Goal: Task Accomplishment & Management: Manage account settings

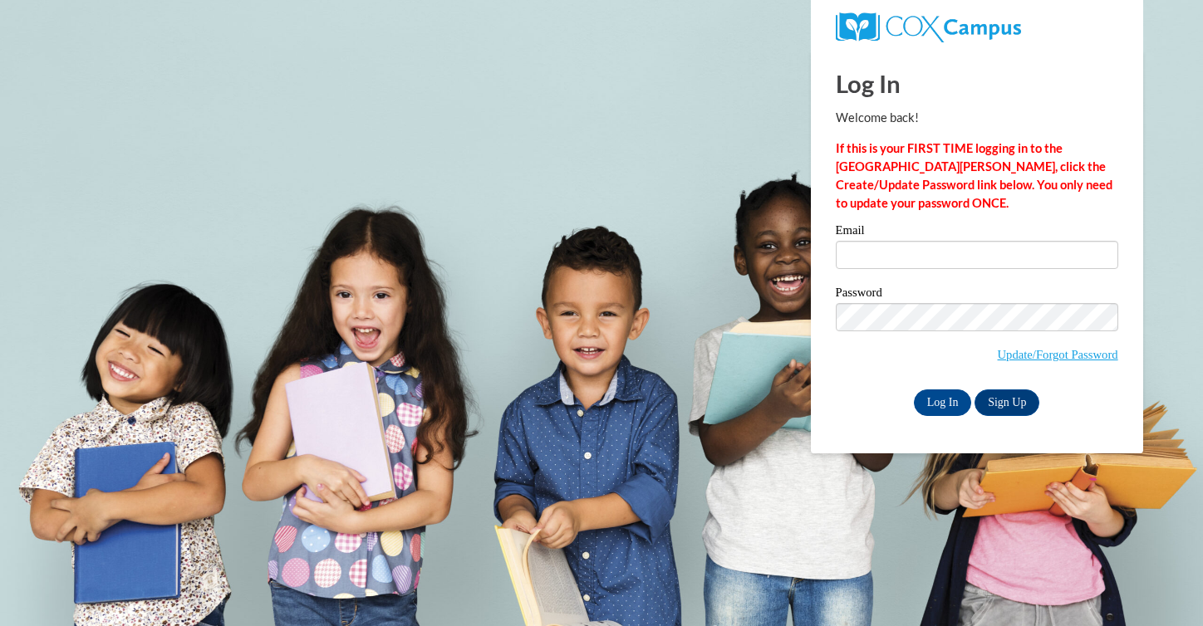
click at [918, 234] on label "Email" at bounding box center [977, 232] width 282 height 17
click at [918, 241] on input "Email" at bounding box center [977, 255] width 282 height 28
click at [921, 250] on input "Email" at bounding box center [977, 255] width 282 height 28
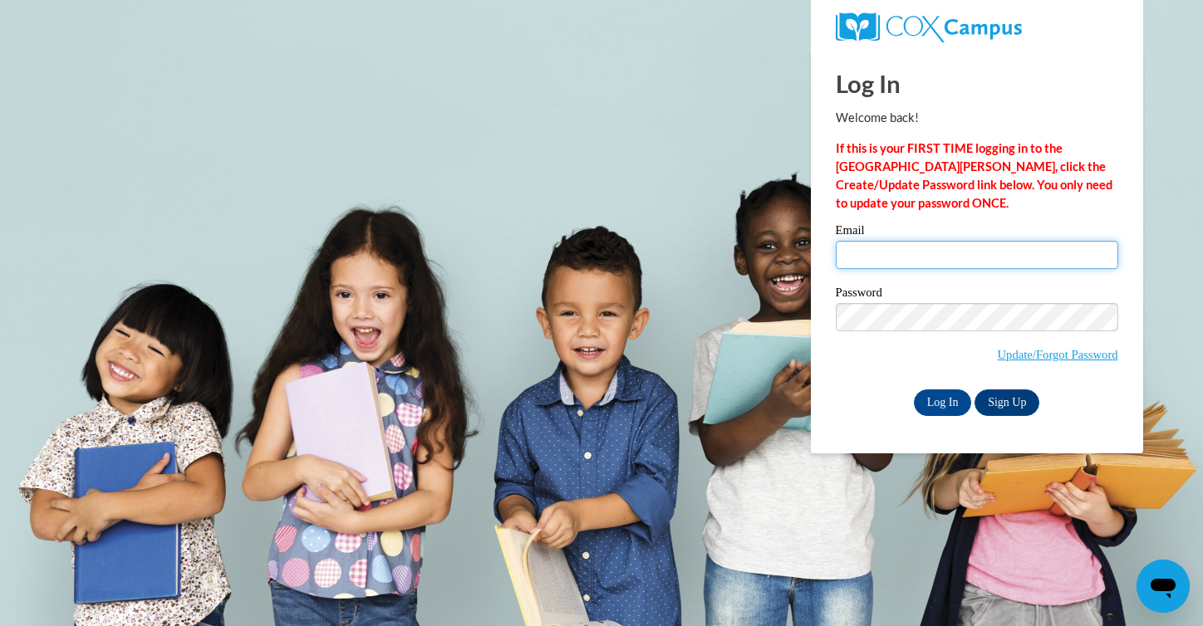
type input "keyleesalinas@gmail.com"
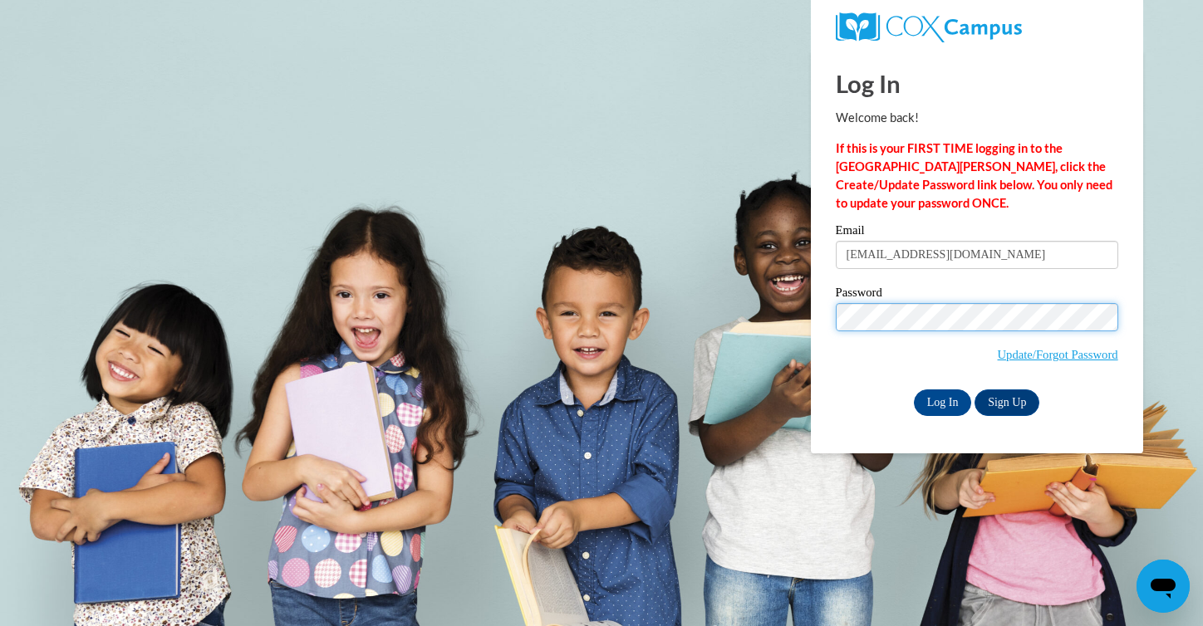
click at [914, 390] on input "Log In" at bounding box center [943, 403] width 58 height 27
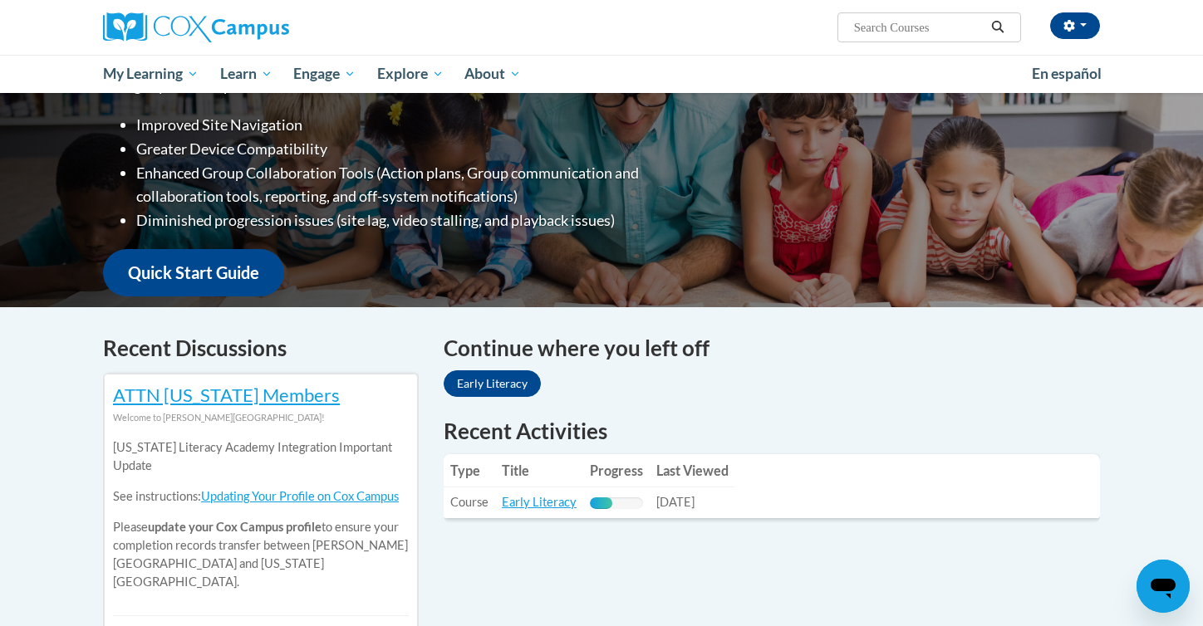
scroll to position [289, 0]
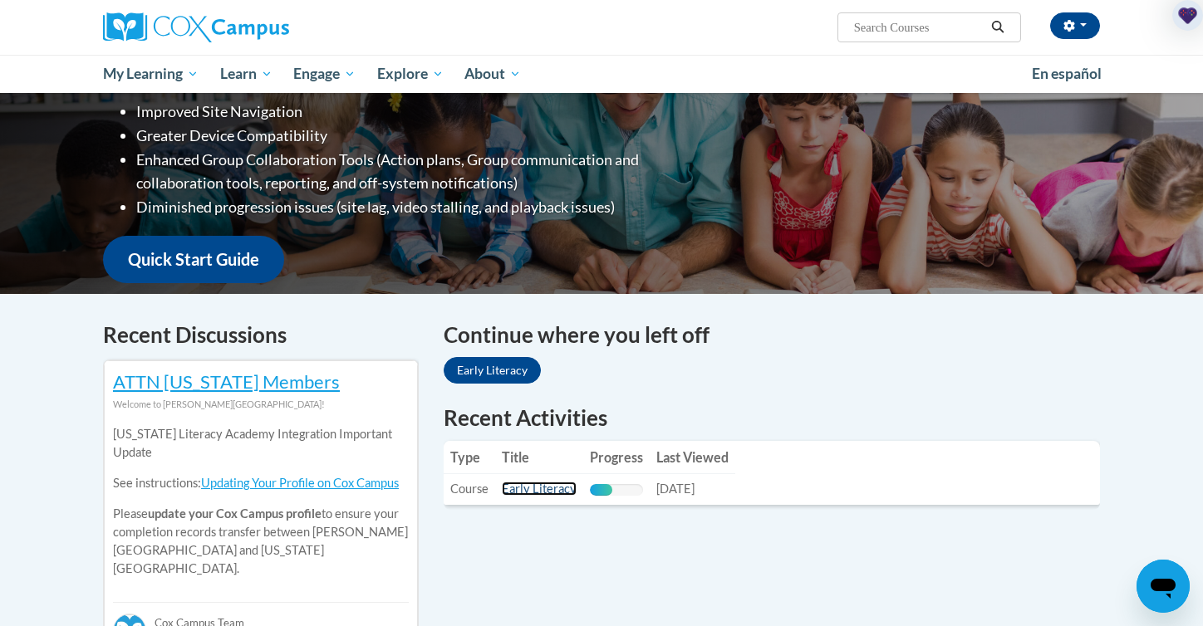
click at [538, 485] on link "Early Literacy" at bounding box center [539, 489] width 75 height 14
